Goal: Navigation & Orientation: Find specific page/section

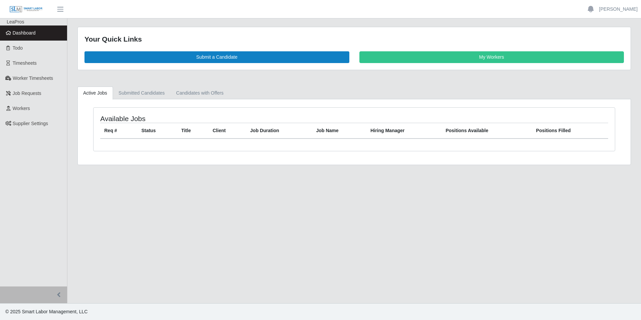
click at [34, 33] on span "Dashboard" at bounding box center [24, 32] width 23 height 5
click at [21, 33] on span "Dashboard" at bounding box center [24, 32] width 23 height 5
